Goal: Task Accomplishment & Management: Use online tool/utility

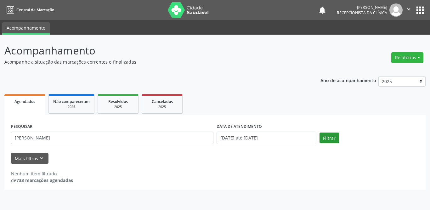
type input "[PERSON_NAME]"
click at [330, 136] on button "Filtrar" at bounding box center [329, 138] width 20 height 11
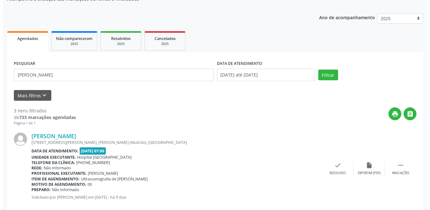
scroll to position [126, 0]
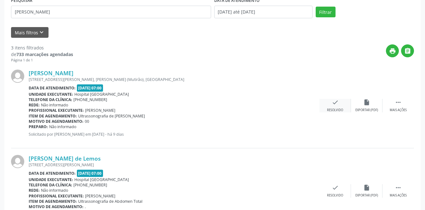
click at [337, 104] on icon "check" at bounding box center [334, 102] width 7 height 7
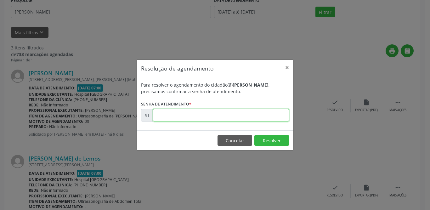
click at [209, 116] on input "text" at bounding box center [221, 115] width 136 height 13
type input "00024592"
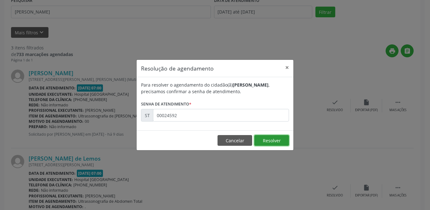
click at [271, 141] on button "Resolver" at bounding box center [271, 140] width 35 height 11
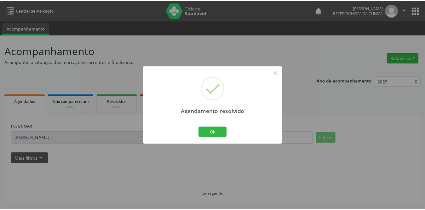
scroll to position [0, 0]
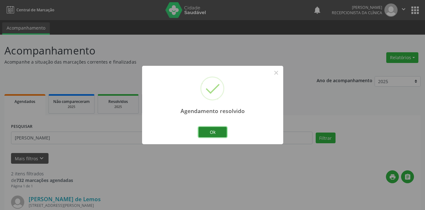
click at [212, 133] on button "Ok" at bounding box center [212, 132] width 28 height 11
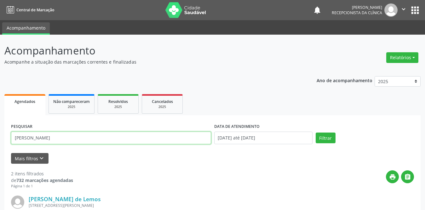
drag, startPoint x: 80, startPoint y: 143, endPoint x: 8, endPoint y: 137, distance: 72.0
click at [10, 138] on div "PESQUISAR cicero" at bounding box center [110, 135] width 203 height 27
type input "[PERSON_NAME]"
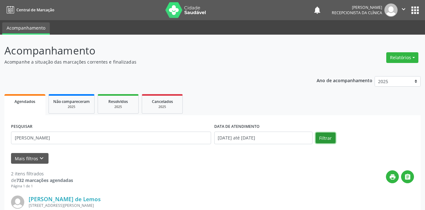
click at [319, 141] on button "Filtrar" at bounding box center [325, 138] width 20 height 11
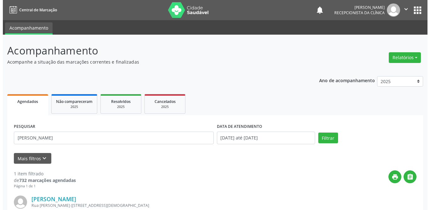
scroll to position [75, 0]
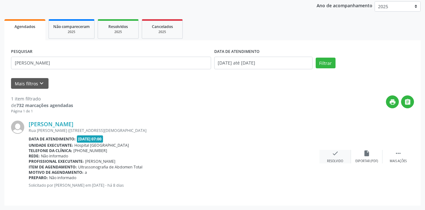
click at [334, 153] on icon "check" at bounding box center [334, 153] width 7 height 7
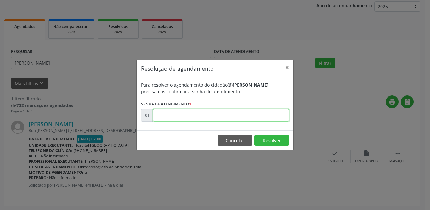
click at [194, 117] on input "text" at bounding box center [221, 115] width 136 height 13
type input "00025652"
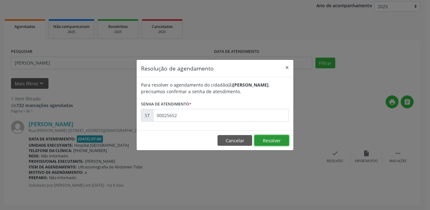
click at [269, 142] on button "Resolver" at bounding box center [271, 140] width 35 height 11
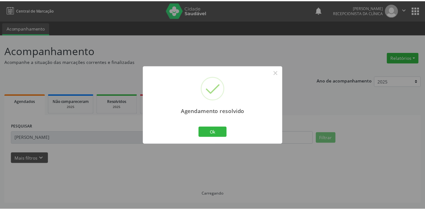
scroll to position [0, 0]
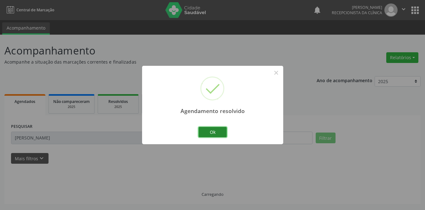
click at [217, 133] on button "Ok" at bounding box center [212, 132] width 28 height 11
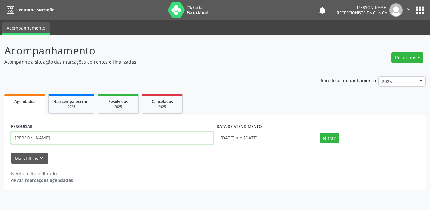
drag, startPoint x: 73, startPoint y: 137, endPoint x: 0, endPoint y: 137, distance: 72.7
click at [0, 137] on div "Acompanhamento Acompanhe a situação das marcações correntes e finalizadas Relat…" at bounding box center [215, 122] width 430 height 175
type input "terezinha"
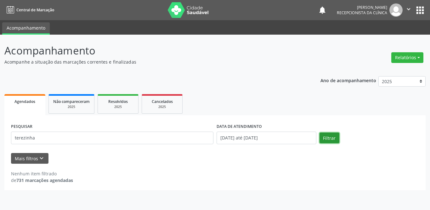
click at [328, 138] on button "Filtrar" at bounding box center [329, 138] width 20 height 11
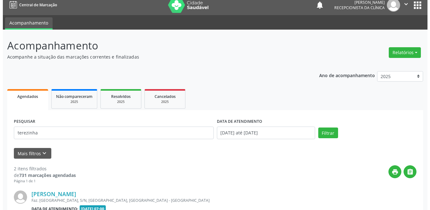
scroll to position [99, 0]
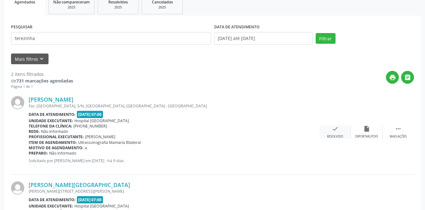
click at [335, 129] on icon "check" at bounding box center [334, 128] width 7 height 7
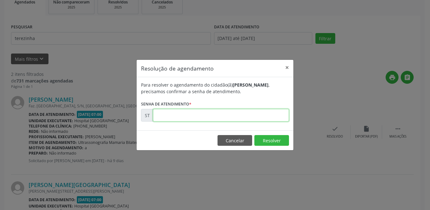
click at [224, 114] on input "text" at bounding box center [221, 115] width 136 height 13
type input "00024462"
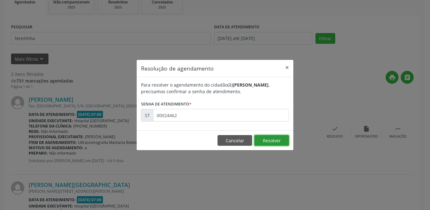
click at [269, 141] on button "Resolver" at bounding box center [271, 140] width 35 height 11
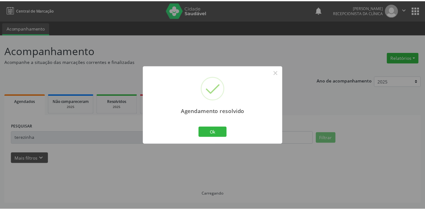
scroll to position [0, 0]
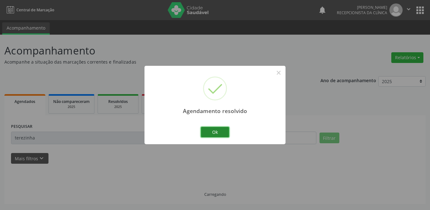
click at [208, 131] on button "Ok" at bounding box center [215, 132] width 28 height 11
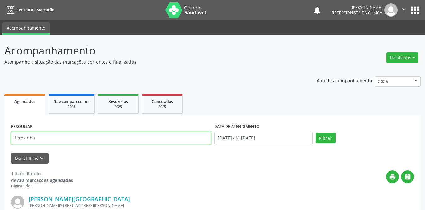
drag, startPoint x: 68, startPoint y: 143, endPoint x: 0, endPoint y: 134, distance: 68.2
click at [0, 134] on div "Acompanhamento Acompanhe a situação das marcações correntes e finalizadas Relat…" at bounding box center [212, 160] width 425 height 250
type input "[PERSON_NAME]"
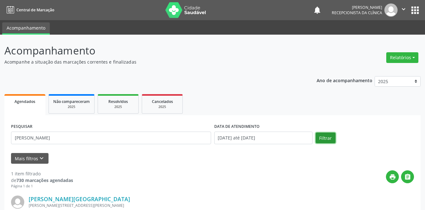
click at [324, 138] on button "Filtrar" at bounding box center [325, 138] width 20 height 11
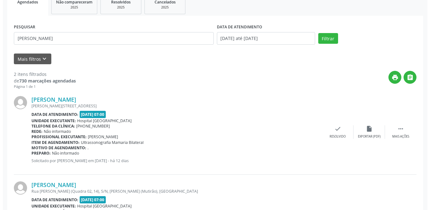
scroll to position [131, 0]
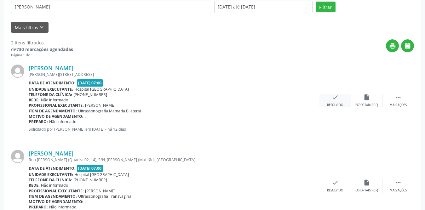
click at [341, 104] on div "Resolvido" at bounding box center [335, 105] width 16 height 4
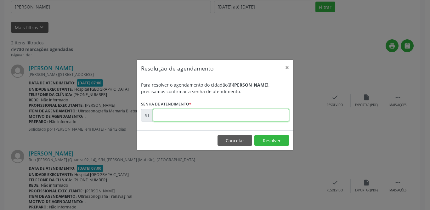
click at [192, 114] on input "text" at bounding box center [221, 115] width 136 height 13
type input "00024302"
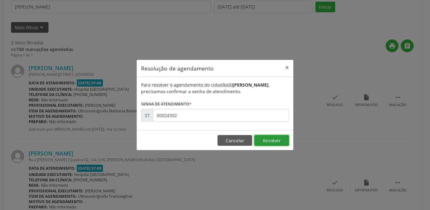
click at [275, 140] on button "Resolver" at bounding box center [271, 140] width 35 height 11
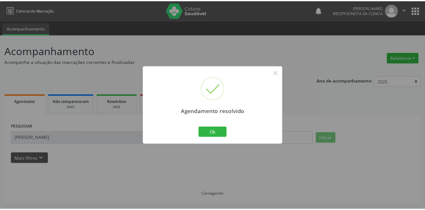
scroll to position [0, 0]
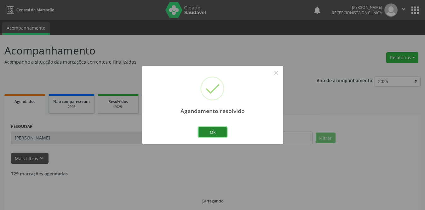
click at [221, 131] on button "Ok" at bounding box center [212, 132] width 28 height 11
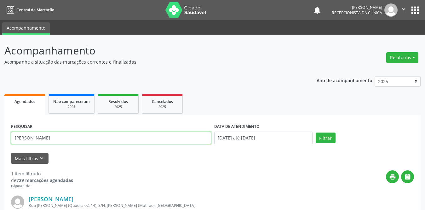
drag, startPoint x: 100, startPoint y: 141, endPoint x: 0, endPoint y: 148, distance: 100.6
click at [0, 148] on div "Acompanhamento Acompanhe a situação das marcações correntes e finalizadas Relat…" at bounding box center [212, 160] width 425 height 250
type input "flavia g"
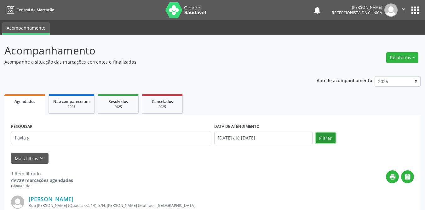
click at [326, 139] on button "Filtrar" at bounding box center [325, 138] width 20 height 11
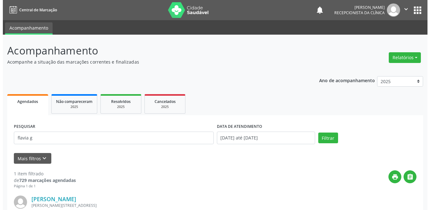
scroll to position [63, 0]
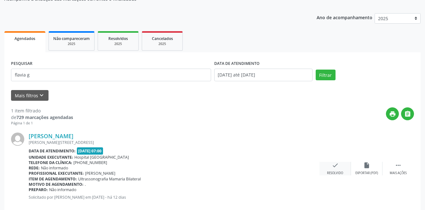
click at [336, 168] on icon "check" at bounding box center [334, 165] width 7 height 7
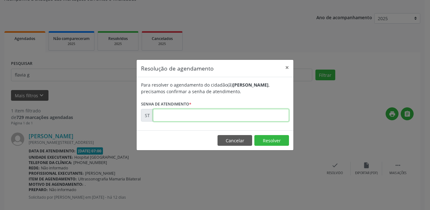
click at [189, 114] on input "text" at bounding box center [221, 115] width 136 height 13
type input "00024305"
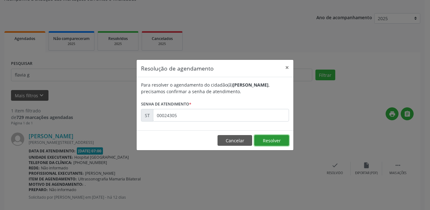
click at [279, 142] on button "Resolver" at bounding box center [271, 140] width 35 height 11
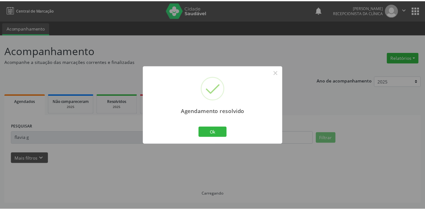
scroll to position [0, 0]
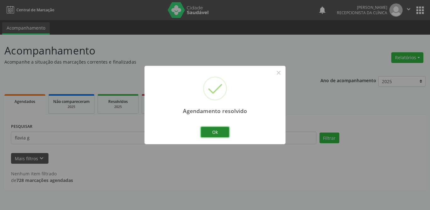
click at [203, 135] on button "Ok" at bounding box center [215, 132] width 28 height 11
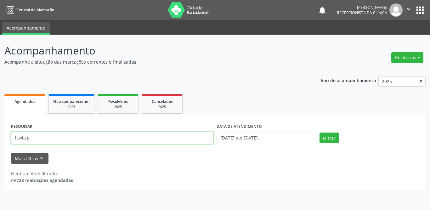
drag, startPoint x: 46, startPoint y: 136, endPoint x: 0, endPoint y: 136, distance: 46.0
click at [0, 136] on div "Acompanhamento Acompanhe a situação das marcações correntes e finalizadas Relat…" at bounding box center [215, 122] width 430 height 175
type input "[PERSON_NAME]"
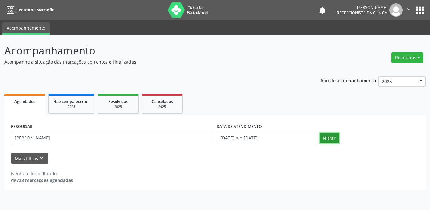
click at [334, 140] on button "Filtrar" at bounding box center [329, 138] width 20 height 11
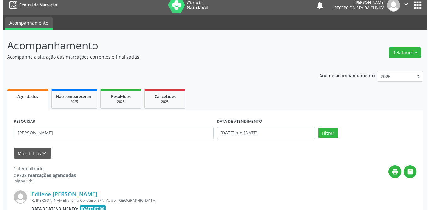
scroll to position [75, 0]
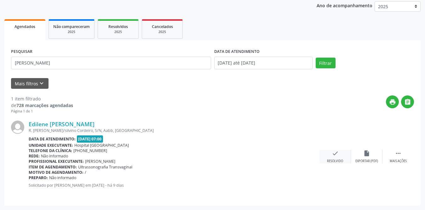
click at [336, 154] on icon "check" at bounding box center [334, 153] width 7 height 7
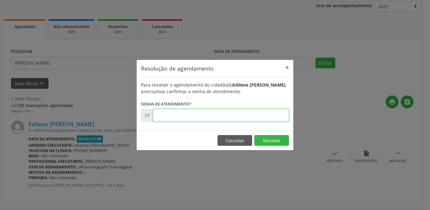
click at [202, 113] on input "text" at bounding box center [221, 115] width 136 height 13
type input "00024503"
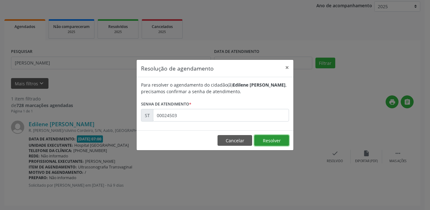
click at [277, 138] on button "Resolver" at bounding box center [271, 140] width 35 height 11
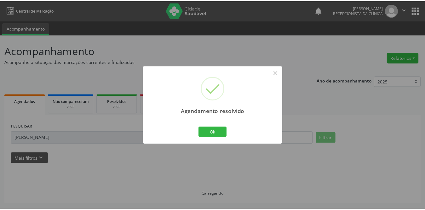
scroll to position [0, 0]
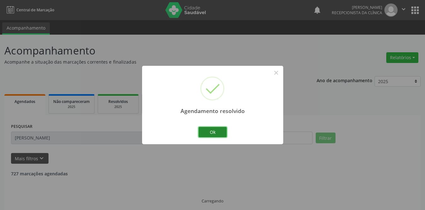
click at [224, 129] on button "Ok" at bounding box center [212, 132] width 28 height 11
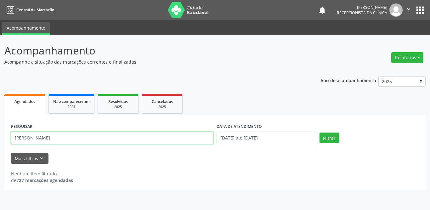
drag, startPoint x: 79, startPoint y: 136, endPoint x: 0, endPoint y: 136, distance: 79.0
click at [0, 136] on div "Acompanhamento Acompanhe a situação das marcações correntes e finalizadas Relat…" at bounding box center [215, 122] width 430 height 175
type input "[PERSON_NAME]"
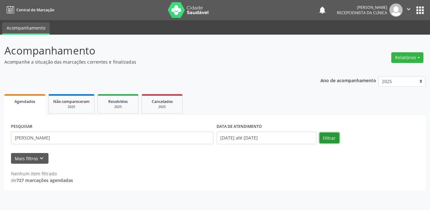
click at [331, 138] on button "Filtrar" at bounding box center [329, 138] width 20 height 11
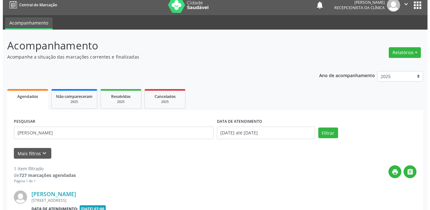
scroll to position [75, 0]
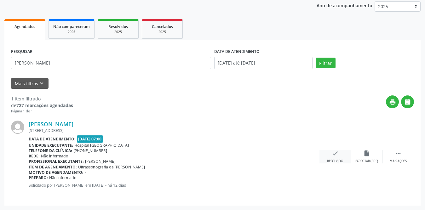
click at [339, 160] on div "Resolvido" at bounding box center [335, 161] width 16 height 4
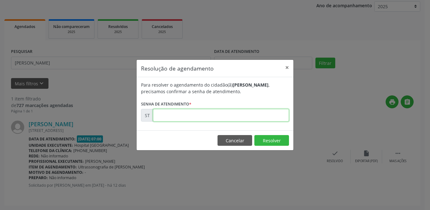
click at [242, 115] on input "text" at bounding box center [221, 115] width 136 height 13
type input "00023893"
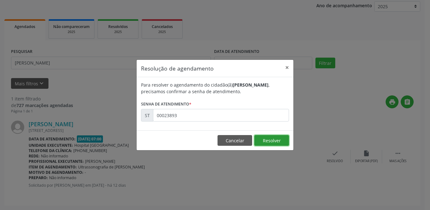
click at [276, 139] on button "Resolver" at bounding box center [271, 140] width 35 height 11
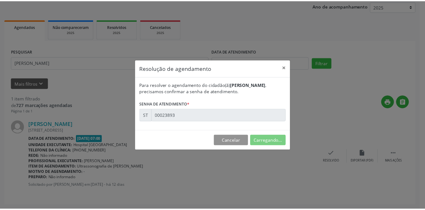
scroll to position [0, 0]
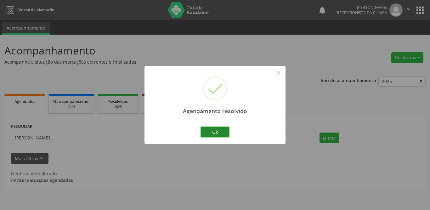
click at [223, 131] on button "Ok" at bounding box center [215, 132] width 28 height 11
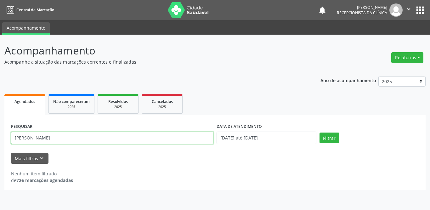
drag, startPoint x: 68, startPoint y: 141, endPoint x: 14, endPoint y: 132, distance: 54.6
click at [8, 141] on div "PESQUISAR [PERSON_NAME] DATA DE ATENDIMENTO [DATE] até [DATE] Filtrar UNIDADE D…" at bounding box center [214, 152] width 421 height 75
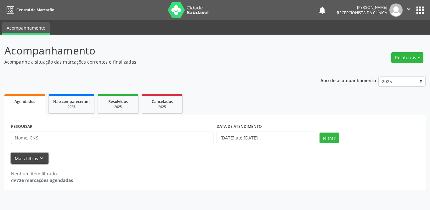
click at [36, 160] on button "Mais filtros keyboard_arrow_down" at bounding box center [29, 158] width 37 height 11
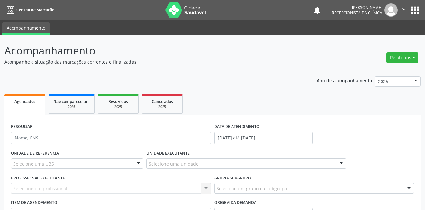
scroll to position [59, 0]
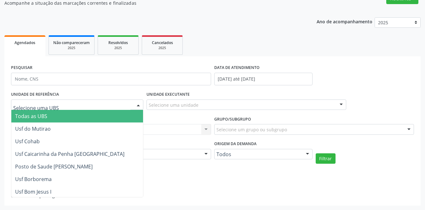
click at [117, 105] on div at bounding box center [77, 104] width 132 height 11
click at [49, 119] on span "Todas as UBS" at bounding box center [97, 116] width 172 height 13
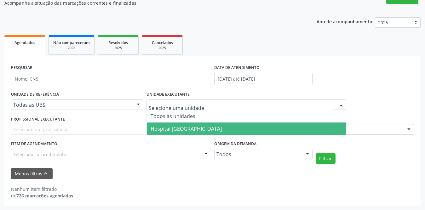
click at [179, 125] on span "Hospital [GEOGRAPHIC_DATA]" at bounding box center [246, 128] width 199 height 13
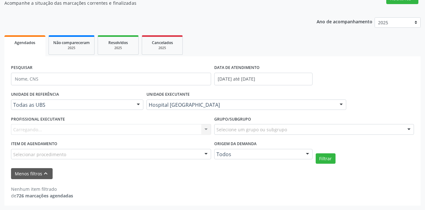
click at [96, 127] on div "Carregando... Nenhum resultado encontrado para: " " Não há nenhuma opção para s…" at bounding box center [111, 129] width 200 height 11
click at [122, 131] on div "Selecione um profissional" at bounding box center [111, 129] width 200 height 11
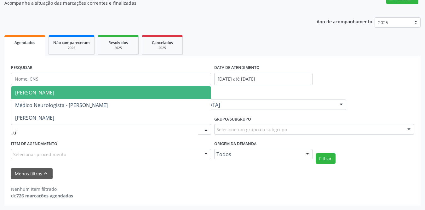
type input "u"
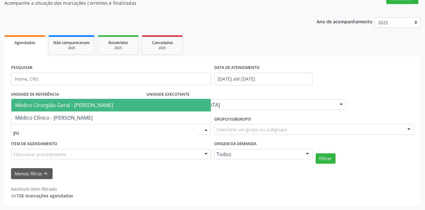
type input "y"
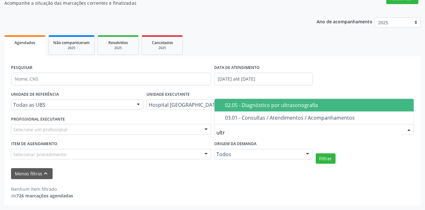
type input "ultra"
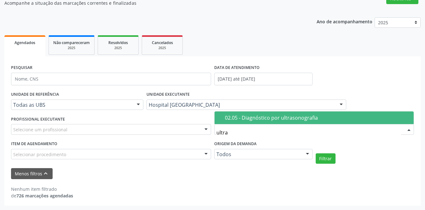
click at [278, 117] on div "02.05 - Diagnóstico por ultrasonografia" at bounding box center [317, 117] width 185 height 5
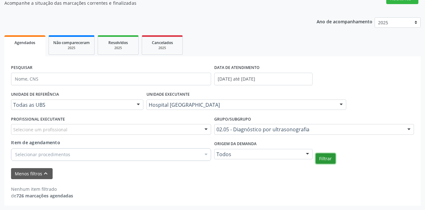
click at [328, 157] on button "Filtrar" at bounding box center [325, 158] width 20 height 11
click at [84, 153] on div "Selecionar procedimentos" at bounding box center [111, 154] width 200 height 13
click at [406, 171] on div "Menos filtros keyboard_arrow_up" at bounding box center [212, 173] width 406 height 11
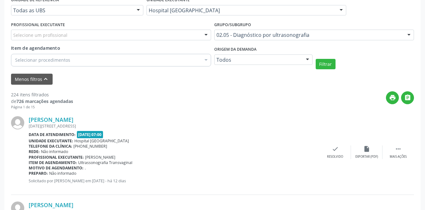
scroll to position [122, 0]
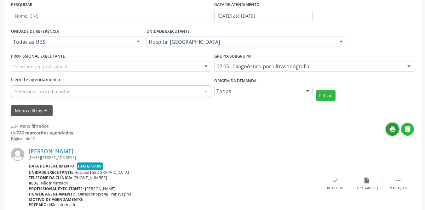
click at [393, 130] on icon "print" at bounding box center [392, 129] width 7 height 7
